Goal: Task Accomplishment & Management: Manage account settings

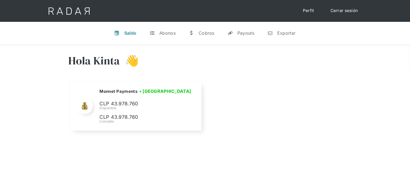
click at [333, 13] on link "Cerrar sesión" at bounding box center [344, 10] width 38 height 11
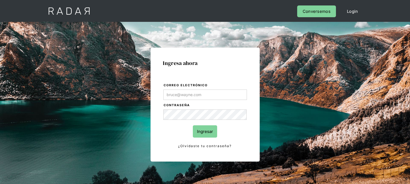
type input "[EMAIL_ADDRESS][DOMAIN_NAME]"
click at [199, 127] on input "Ingresar" at bounding box center [205, 131] width 24 height 12
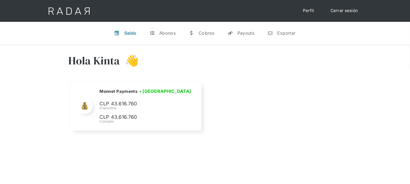
click at [352, 9] on link "Cerrar sesión" at bounding box center [344, 10] width 38 height 11
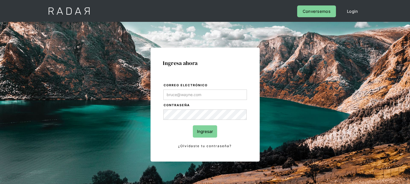
type input "[EMAIL_ADDRESS][DOMAIN_NAME]"
click at [213, 126] on input "Ingresar" at bounding box center [205, 131] width 24 height 12
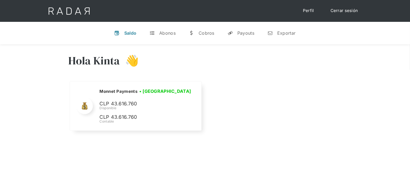
click at [336, 11] on link "Cerrar sesión" at bounding box center [344, 10] width 38 height 11
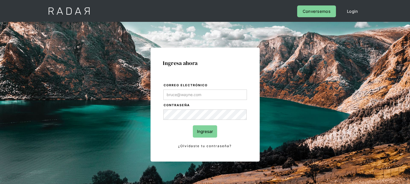
type input "[EMAIL_ADDRESS][DOMAIN_NAME]"
click at [206, 135] on input "Ingresar" at bounding box center [205, 131] width 24 height 12
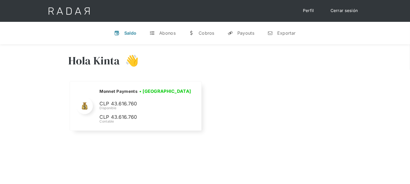
click at [339, 12] on link "Cerrar sesión" at bounding box center [344, 10] width 38 height 11
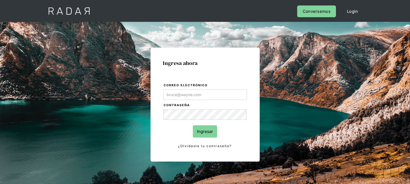
type input "[EMAIL_ADDRESS][DOMAIN_NAME]"
click at [207, 132] on input "Ingresar" at bounding box center [205, 131] width 24 height 12
